Goal: Navigation & Orientation: Find specific page/section

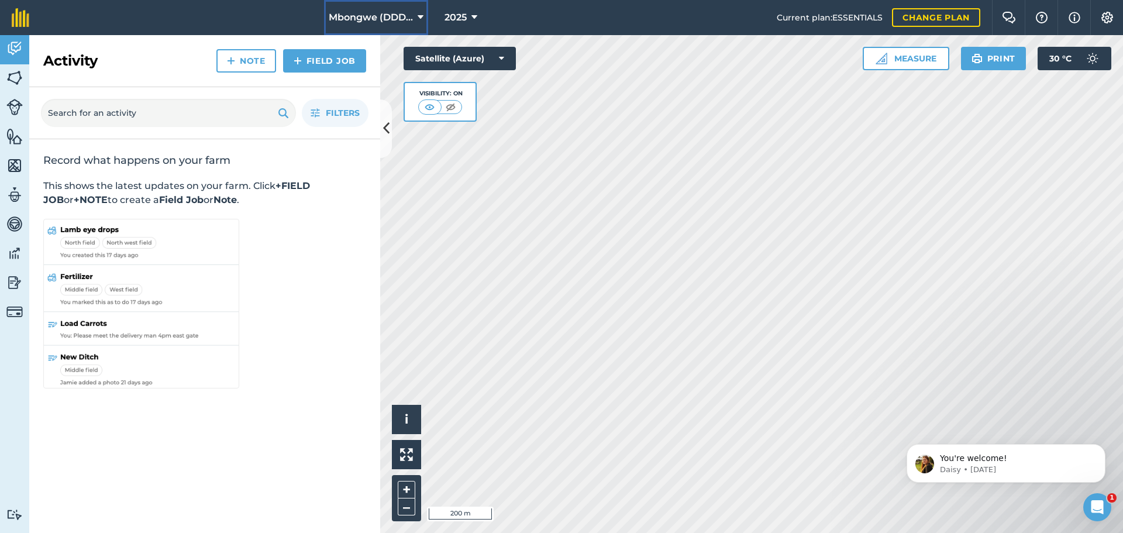
click at [404, 22] on span "Mbongwe (DDD Ventures)" at bounding box center [371, 18] width 84 height 14
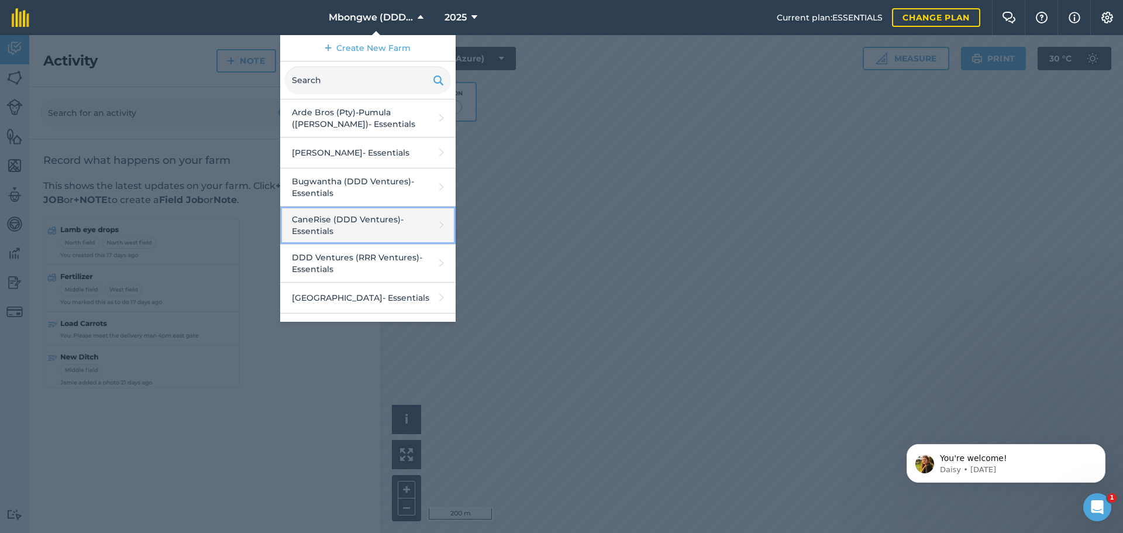
click at [336, 222] on link "CaneRise (DDD Ventures) - Essentials" at bounding box center [368, 226] width 176 height 38
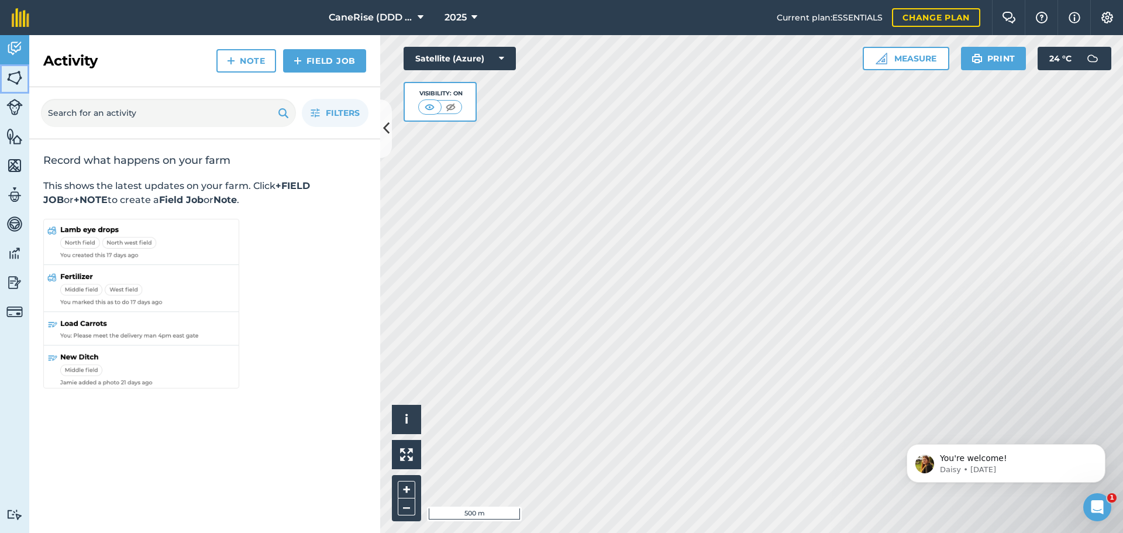
click at [15, 82] on img at bounding box center [14, 78] width 16 height 18
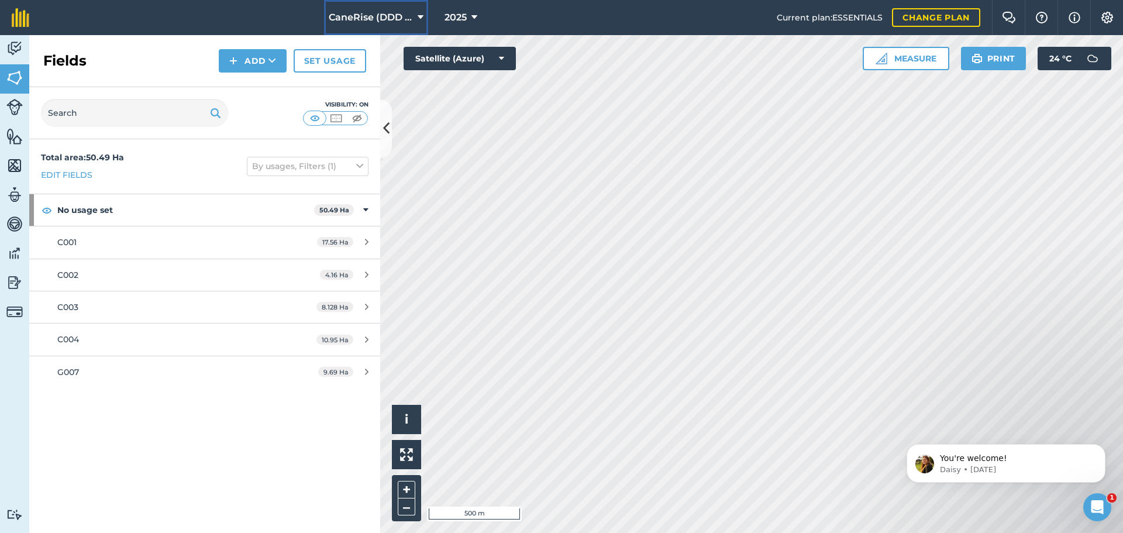
click at [418, 22] on icon at bounding box center [421, 18] width 6 height 14
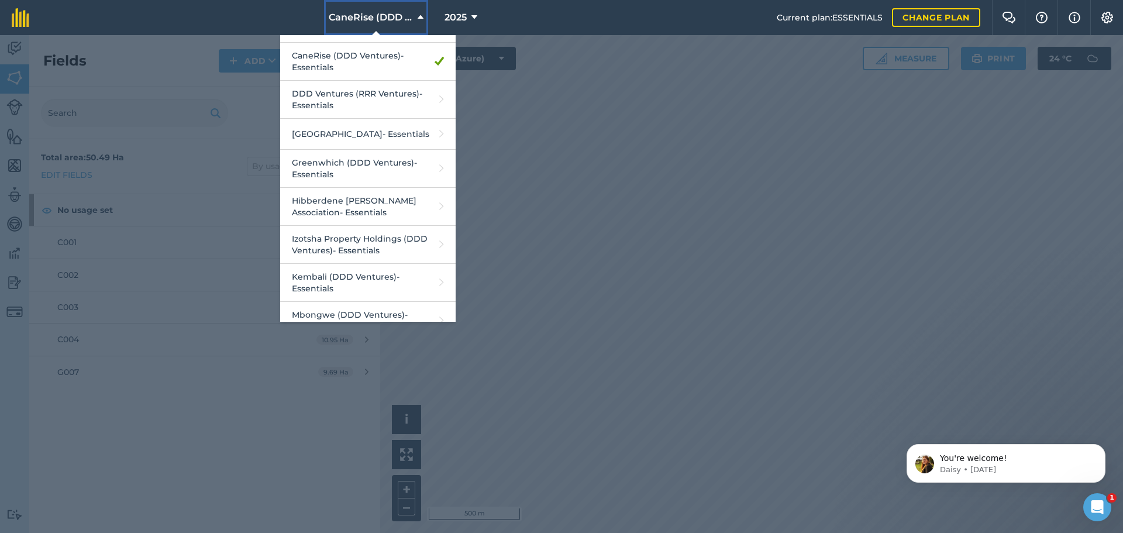
scroll to position [187, 0]
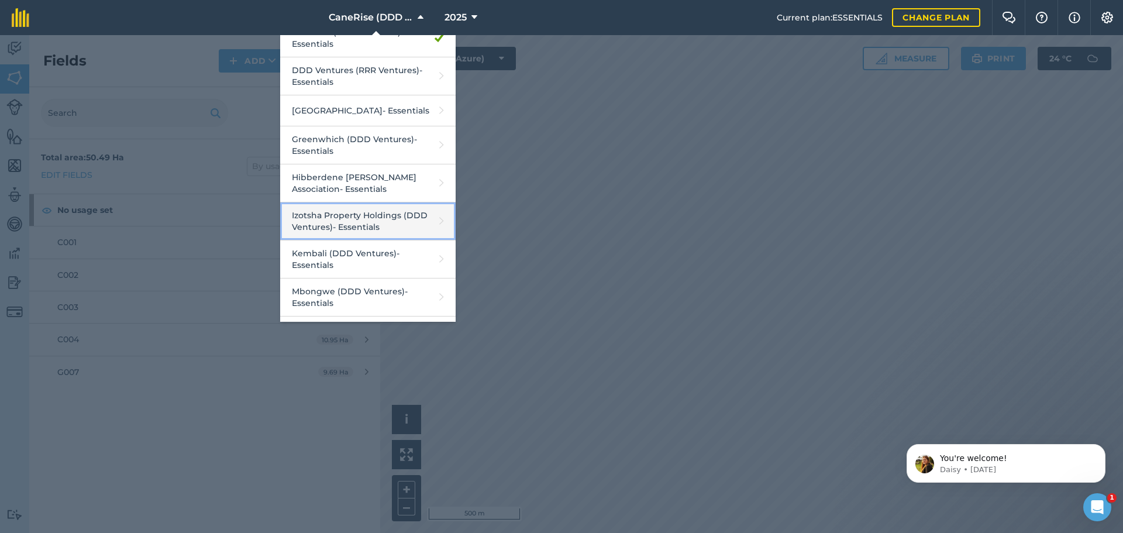
click at [350, 218] on link "Izotsha Property Holdings (DDD Ventures) - Essentials" at bounding box center [368, 221] width 176 height 38
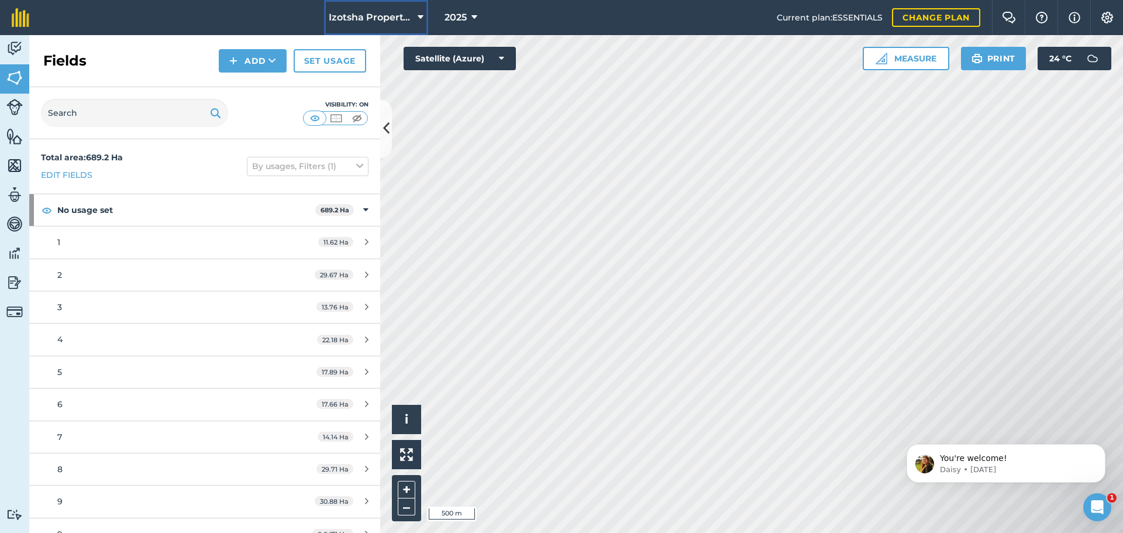
click at [414, 19] on button "Izotsha Property Holdings (DDD Ventures)" at bounding box center [376, 17] width 104 height 35
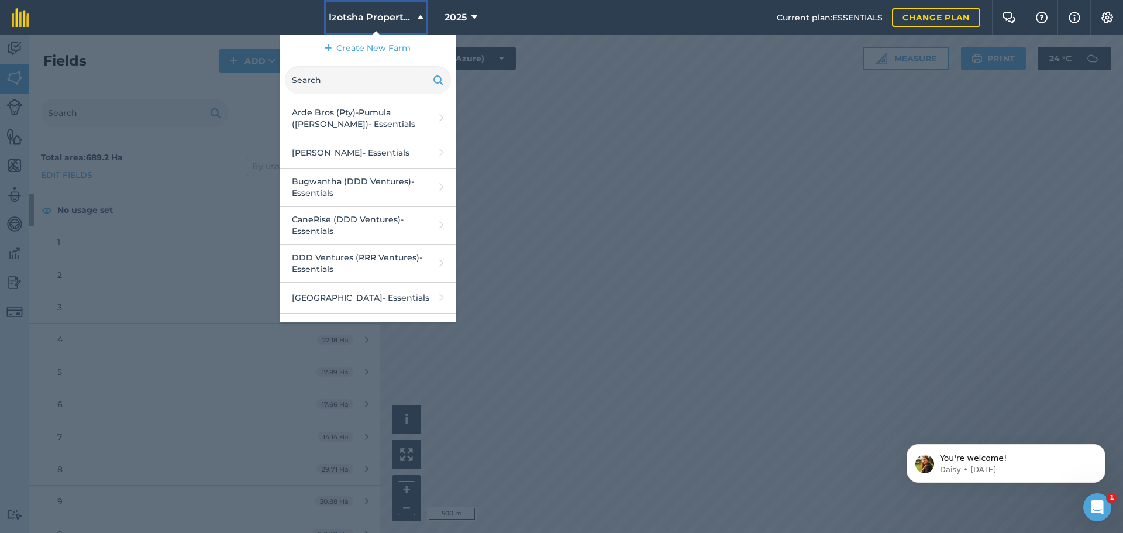
scroll to position [250, 0]
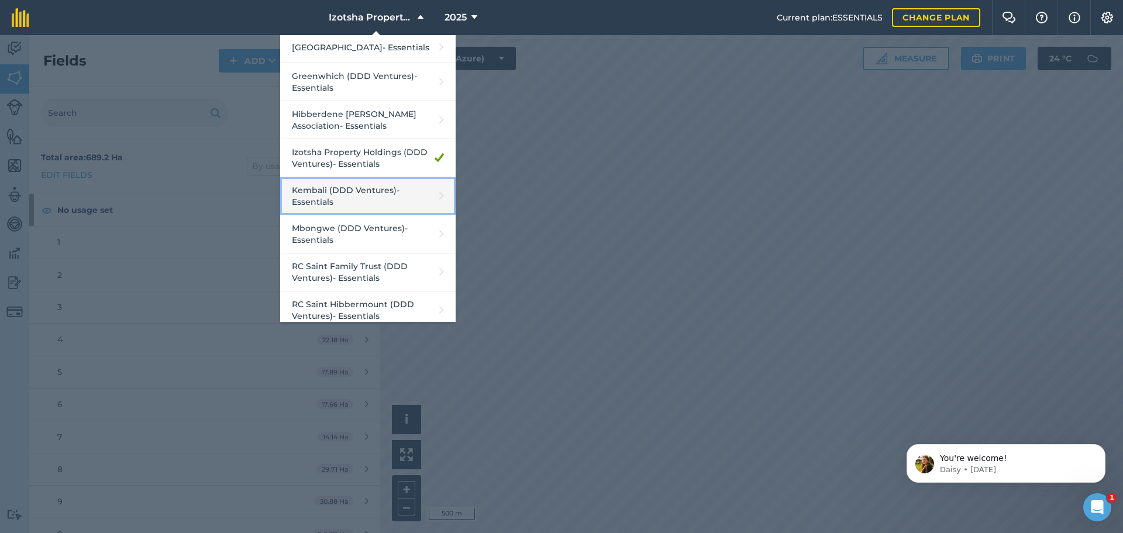
click at [346, 194] on link "Kembali (DDD Ventures) - Essentials" at bounding box center [368, 196] width 176 height 38
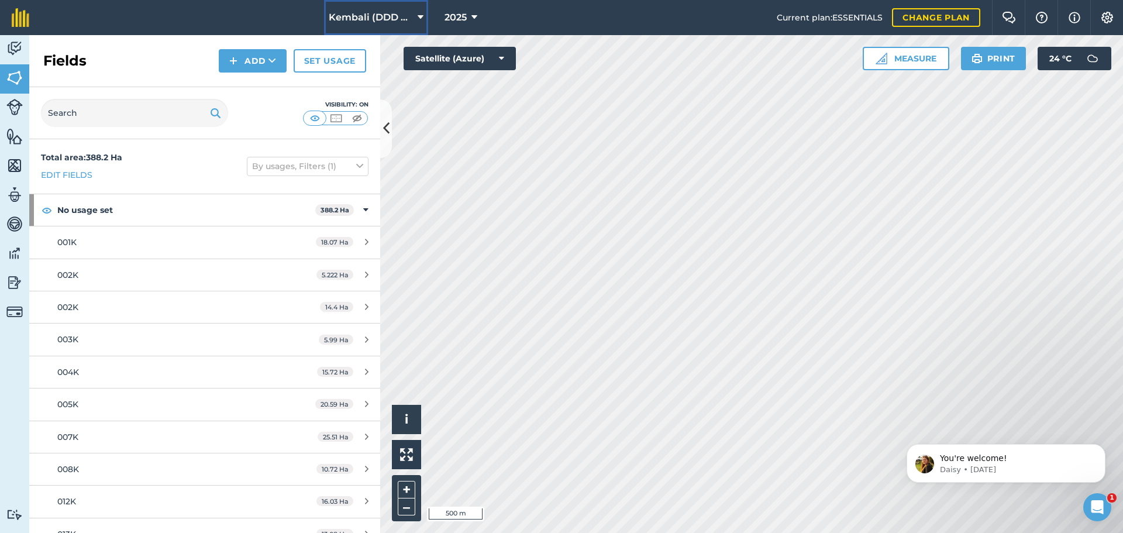
click at [418, 18] on icon at bounding box center [421, 18] width 6 height 14
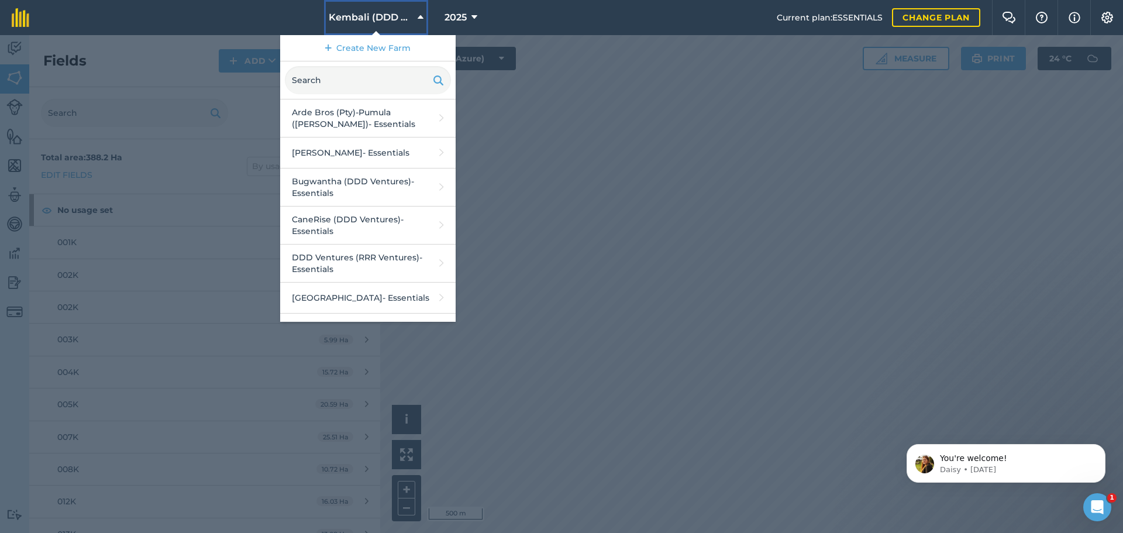
scroll to position [250, 0]
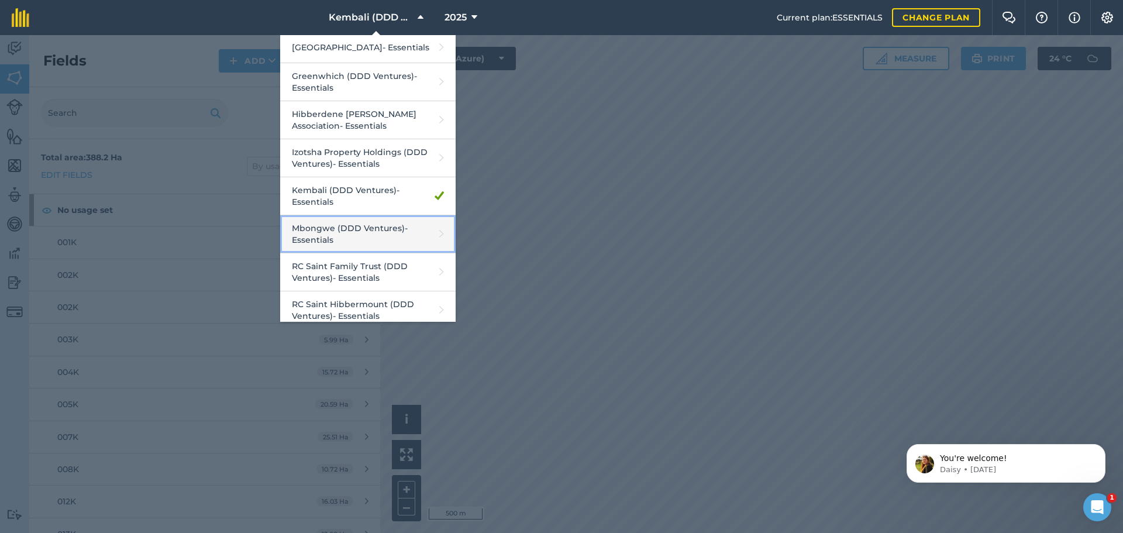
click at [337, 239] on link "Mbongwe (DDD Ventures) - Essentials" at bounding box center [368, 234] width 176 height 38
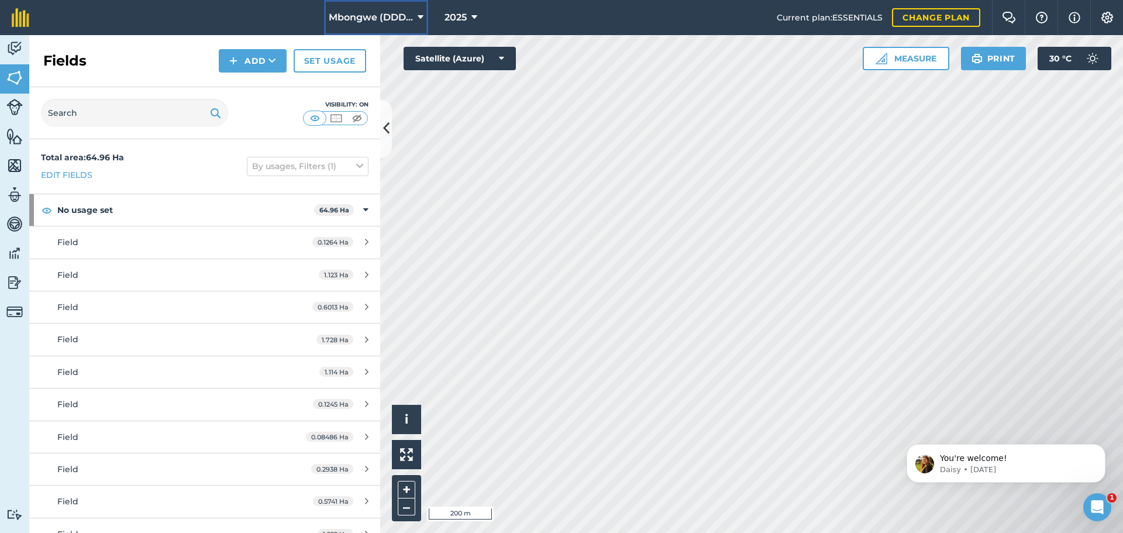
click at [415, 14] on button "Mbongwe (DDD Ventures)" at bounding box center [376, 17] width 104 height 35
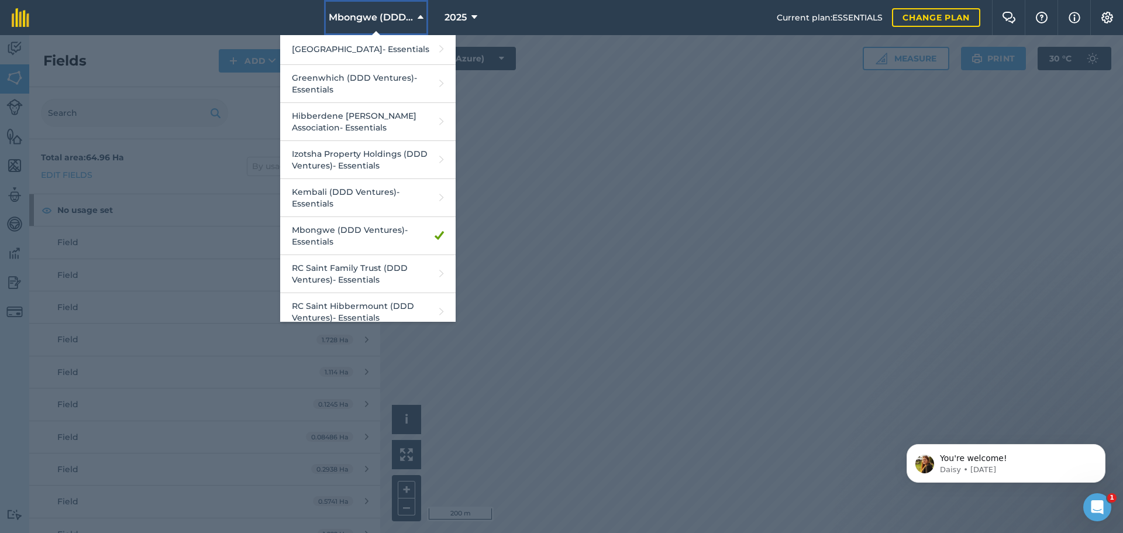
scroll to position [250, 0]
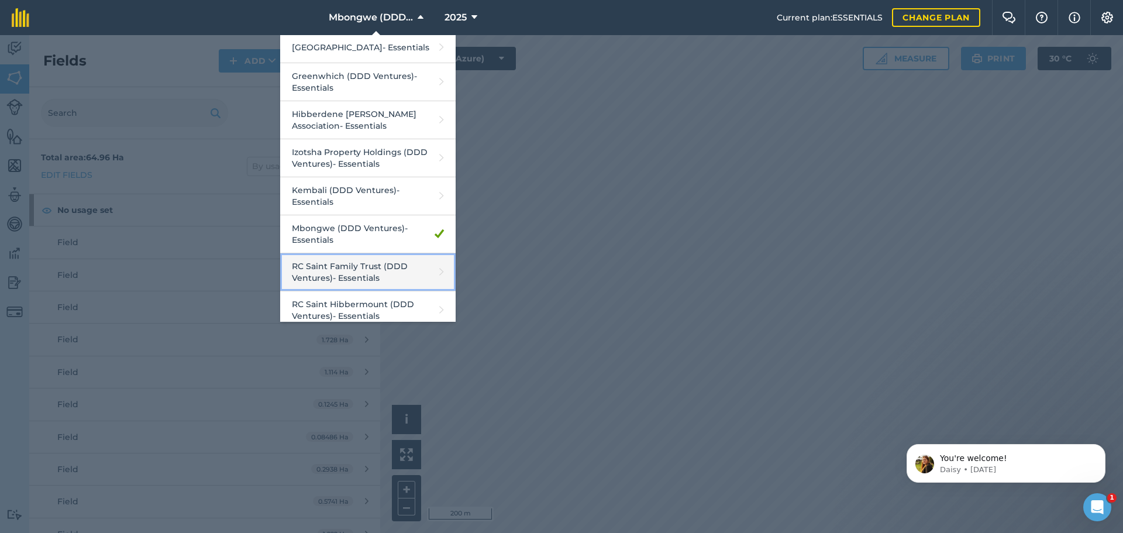
click at [341, 268] on link "RC Saint Family Trust (DDD Ventures) - Essentials" at bounding box center [368, 272] width 176 height 38
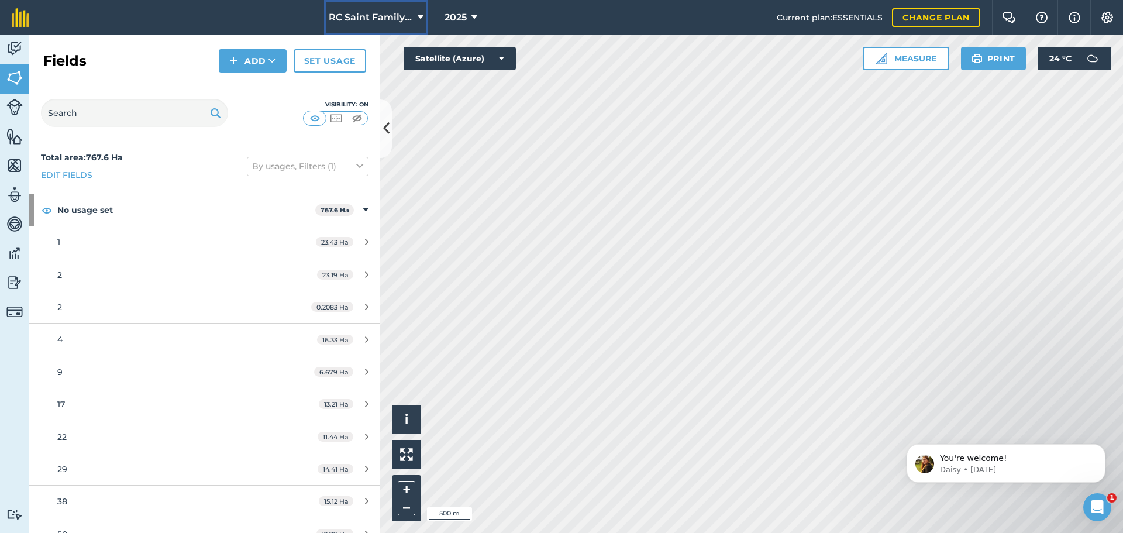
click at [418, 15] on icon at bounding box center [421, 18] width 6 height 14
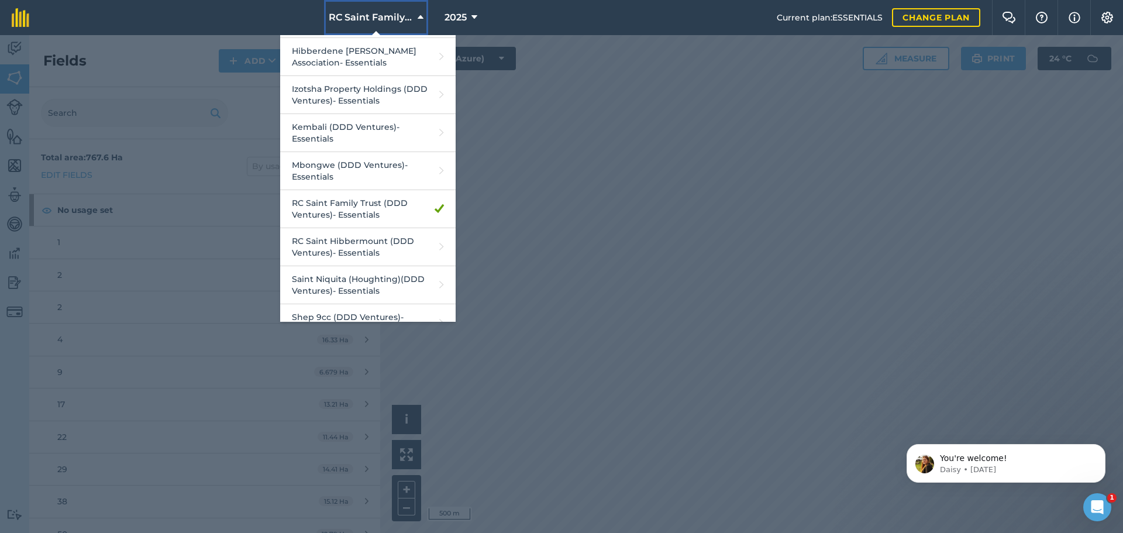
scroll to position [334, 0]
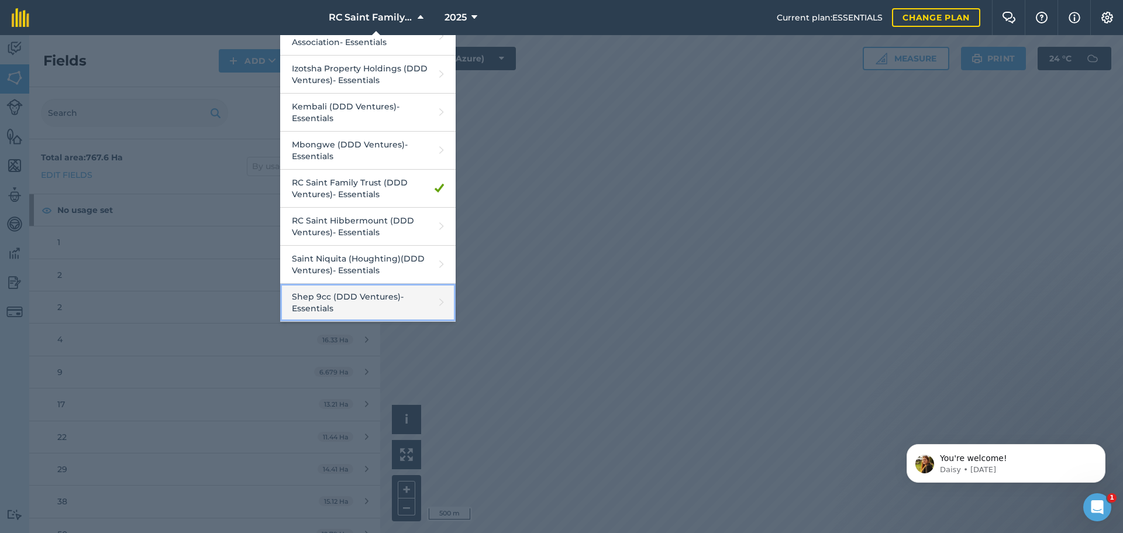
click at [343, 295] on link "Shep 9cc (DDD Ventures) - Essentials" at bounding box center [368, 303] width 176 height 38
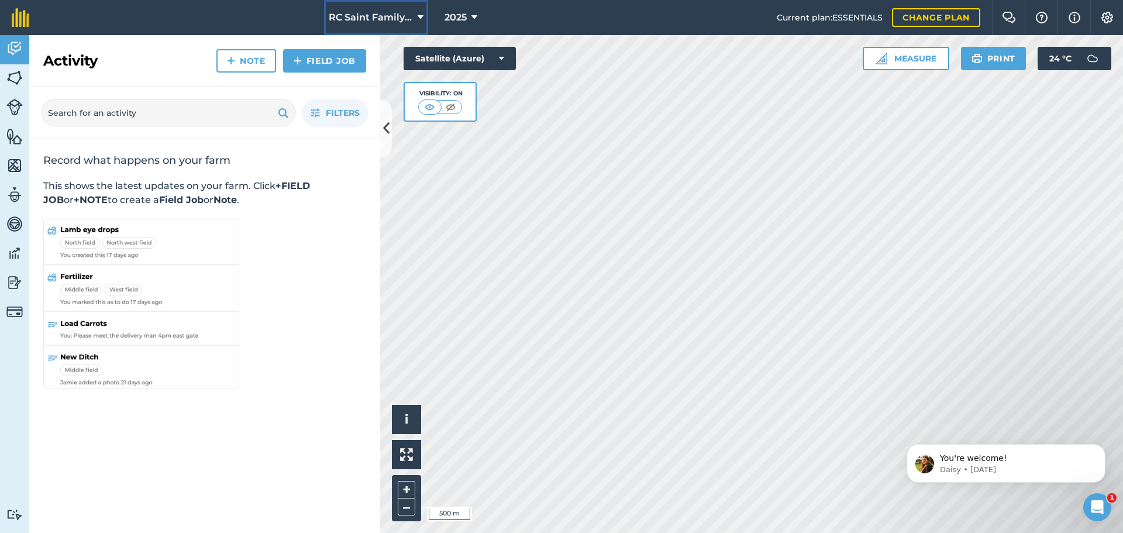
click at [426, 14] on button "RC Saint Family Trust (DDD Ventures)" at bounding box center [376, 17] width 104 height 35
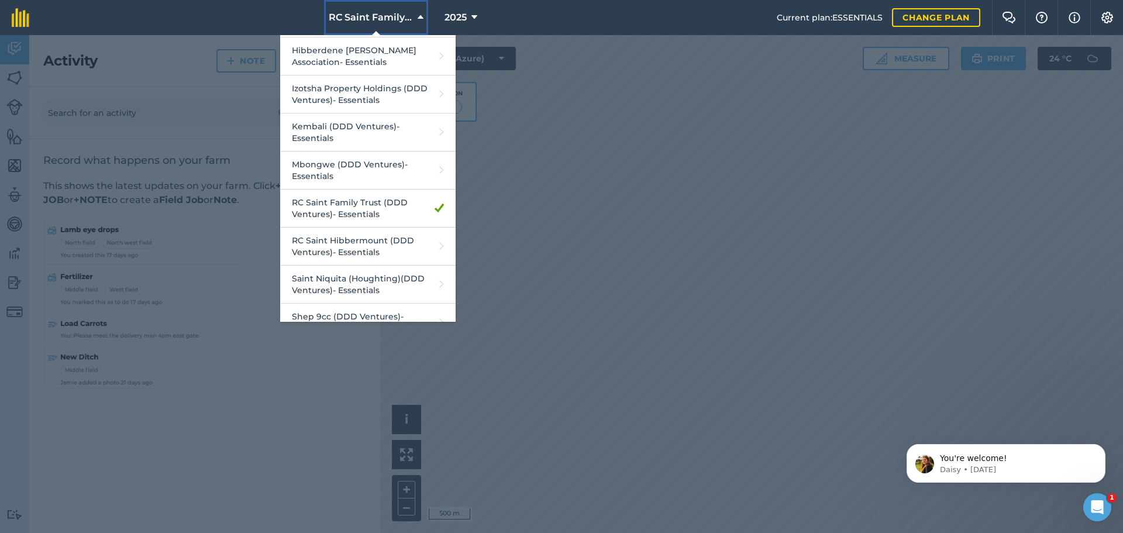
scroll to position [334, 0]
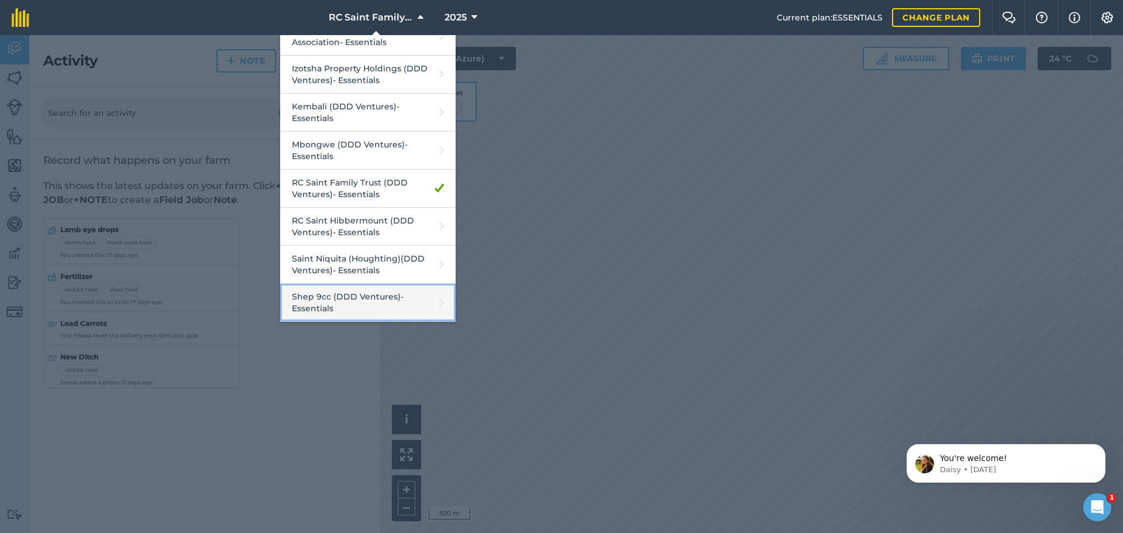
click at [335, 295] on link "Shep 9cc (DDD Ventures) - Essentials" at bounding box center [368, 303] width 176 height 38
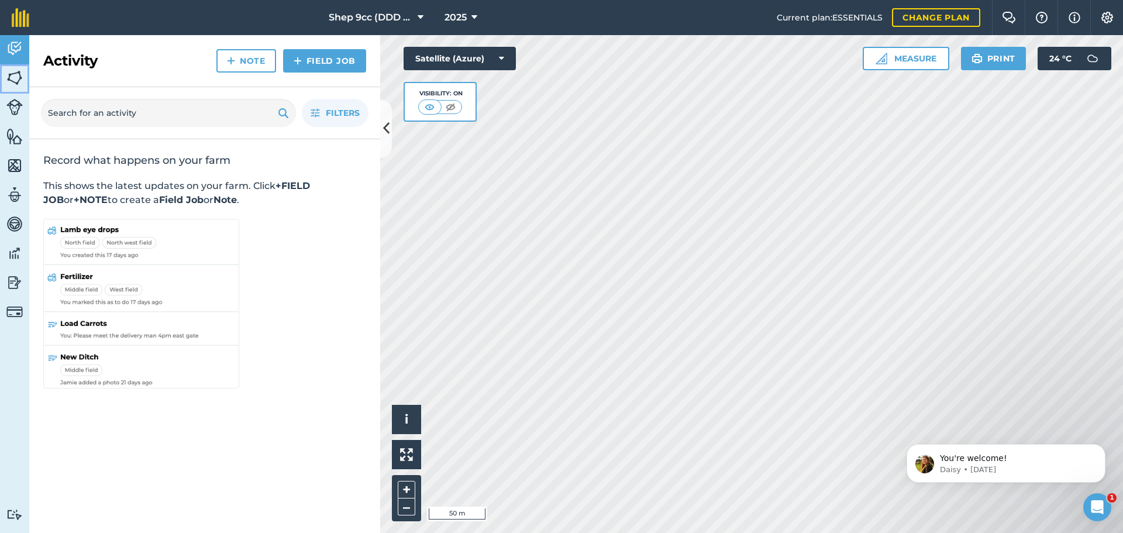
click at [14, 83] on img at bounding box center [14, 78] width 16 height 18
